Goal: Transaction & Acquisition: Purchase product/service

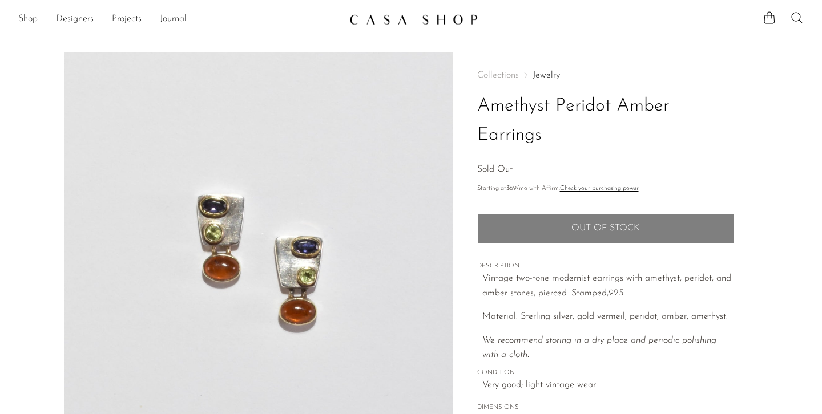
click at [39, 20] on ul "Shop Featured New Arrivals Bestsellers Coming Soon Jewelry Jewelry All Earrings…" at bounding box center [179, 19] width 322 height 19
click at [22, 19] on link "Shop" at bounding box center [27, 19] width 19 height 15
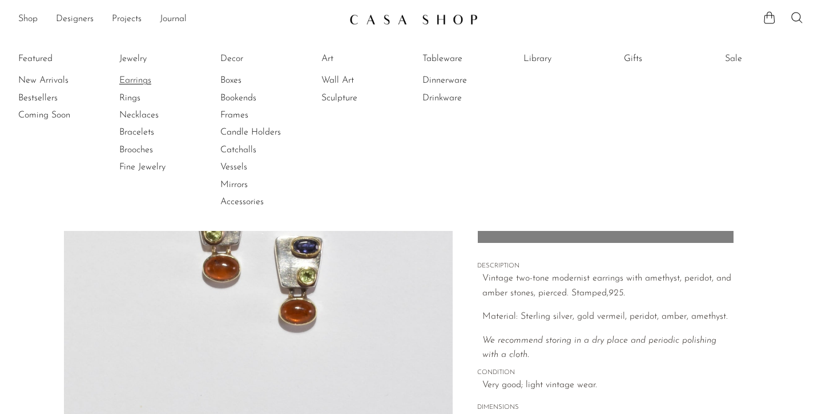
click at [142, 82] on link "Earrings" at bounding box center [162, 80] width 86 height 13
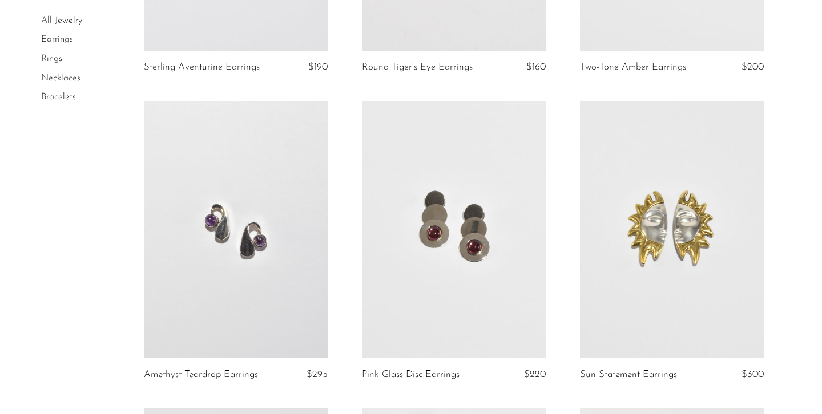
scroll to position [634, 0]
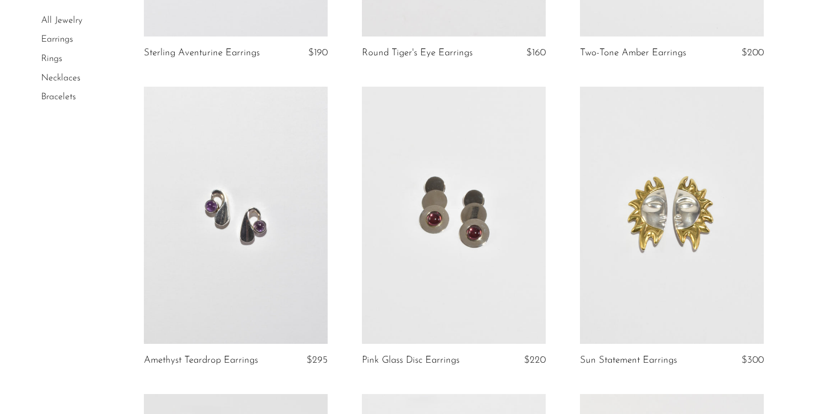
click at [235, 249] on link at bounding box center [236, 215] width 184 height 257
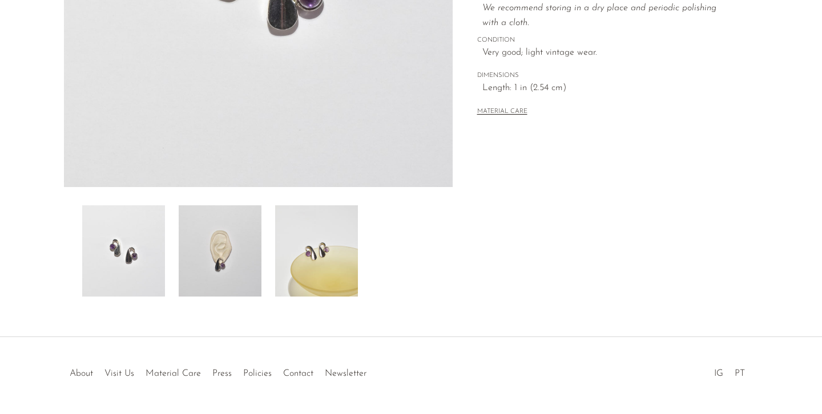
scroll to position [329, 0]
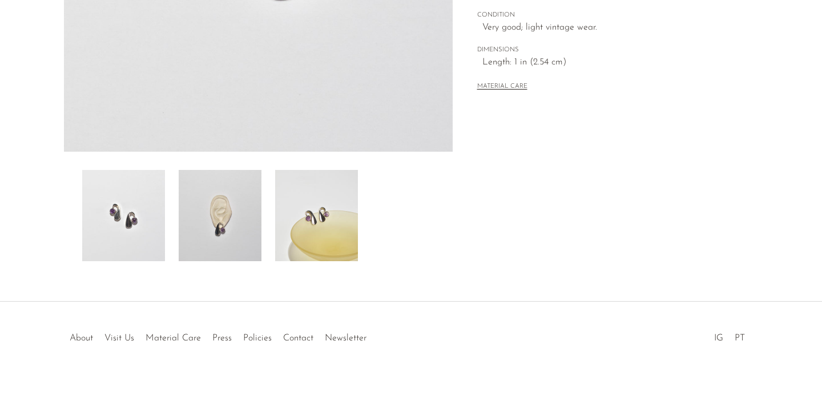
click at [218, 235] on img at bounding box center [220, 215] width 83 height 91
